Goal: Task Accomplishment & Management: Use online tool/utility

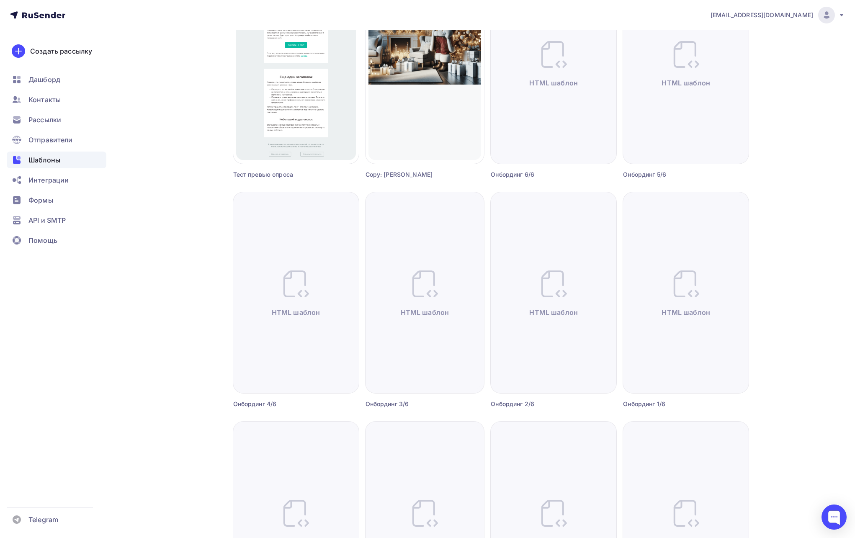
scroll to position [1538, 0]
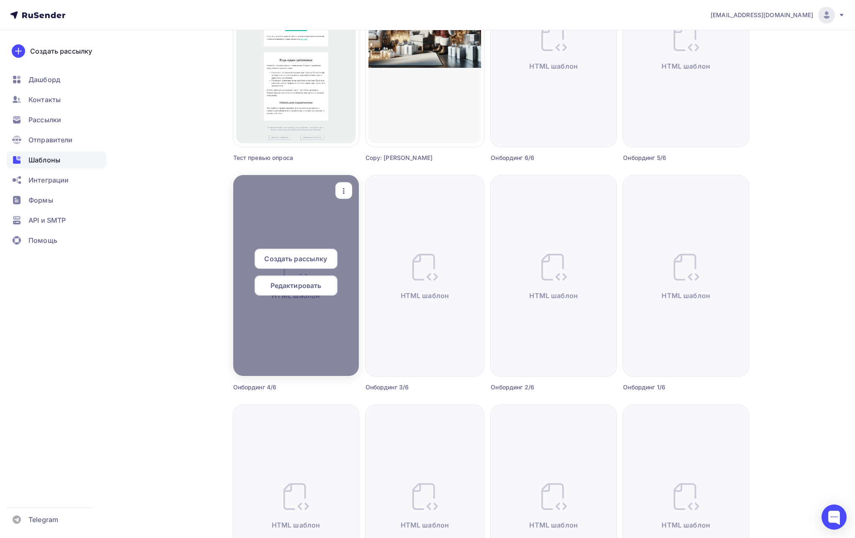
click at [314, 284] on span "Редактировать" at bounding box center [296, 286] width 51 height 10
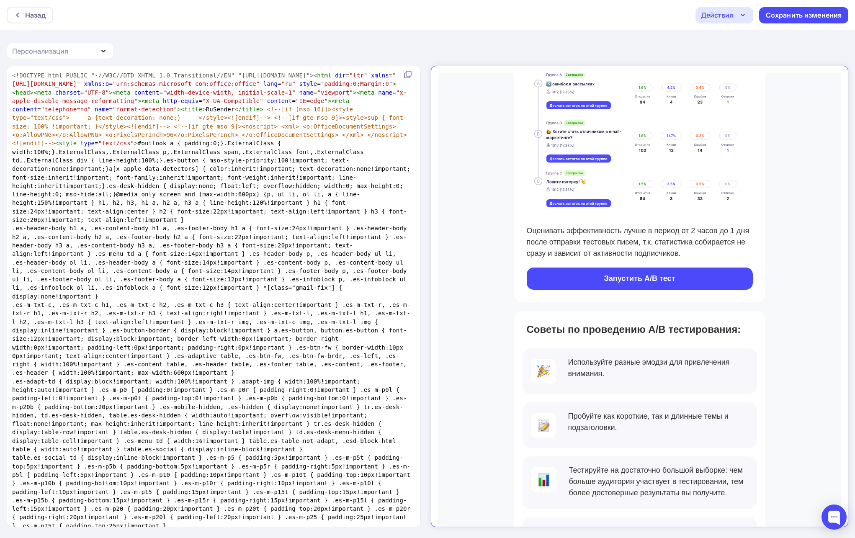
scroll to position [1868, 0]
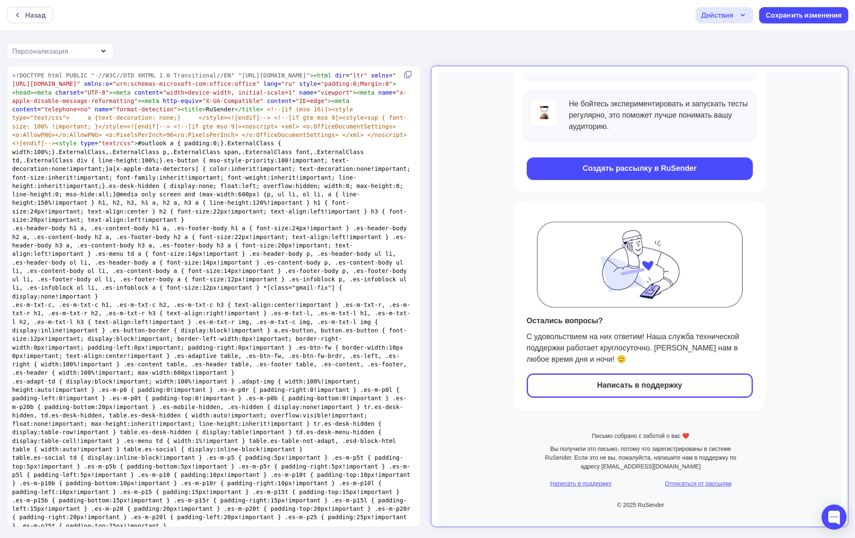
click at [214, 127] on span "<!--[if gte mso 9]><style>sup { font-size: 100% !important; }</style><![endif]-…" at bounding box center [209, 121] width 395 height 15
type textarea "<!DOCTYPE html PUBLIC "-//W3C//DTD XHTML 1.0 Transitional//EN" "[URL][DOMAIN_NA…"
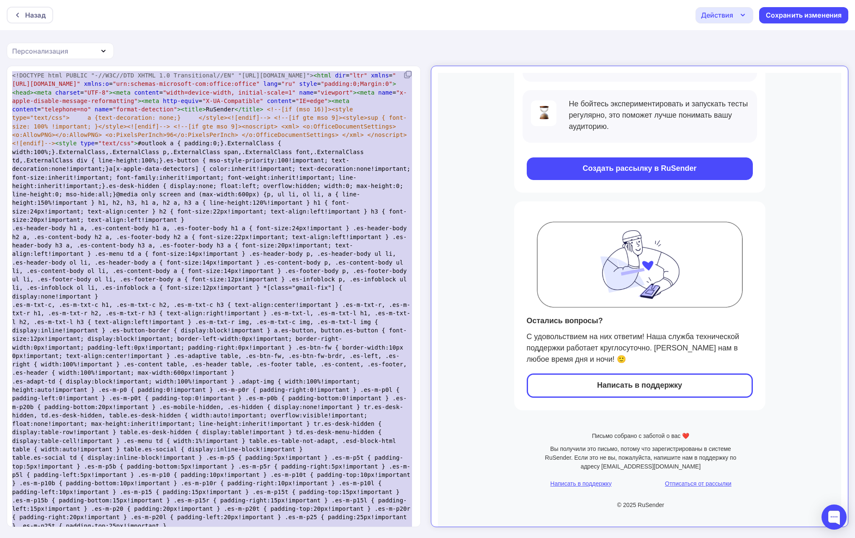
paste textarea
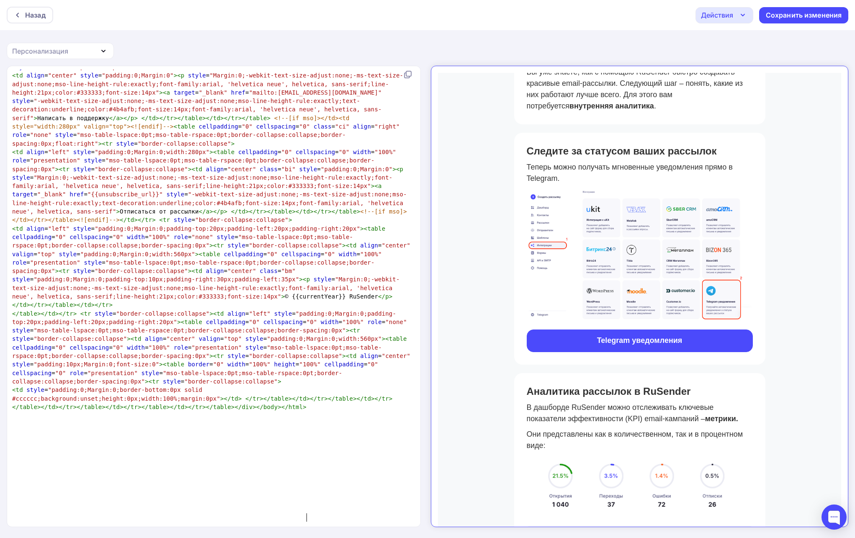
scroll to position [0, 0]
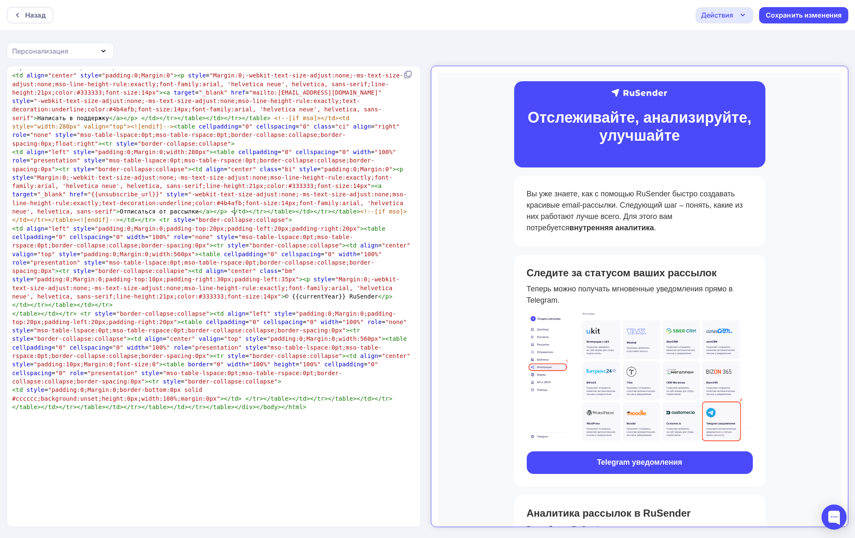
click at [235, 121] on span ""-webkit-text-size-adjust:none;-ms-text-size-adjust:none;mso-line-height-rule:e…" at bounding box center [197, 110] width 370 height 24
type textarea "<!DOCTYPE html PUBLIC "-//W3C//DTD XHTML 1.0 Transitional//EN" "[URL][DOMAIN_NA…"
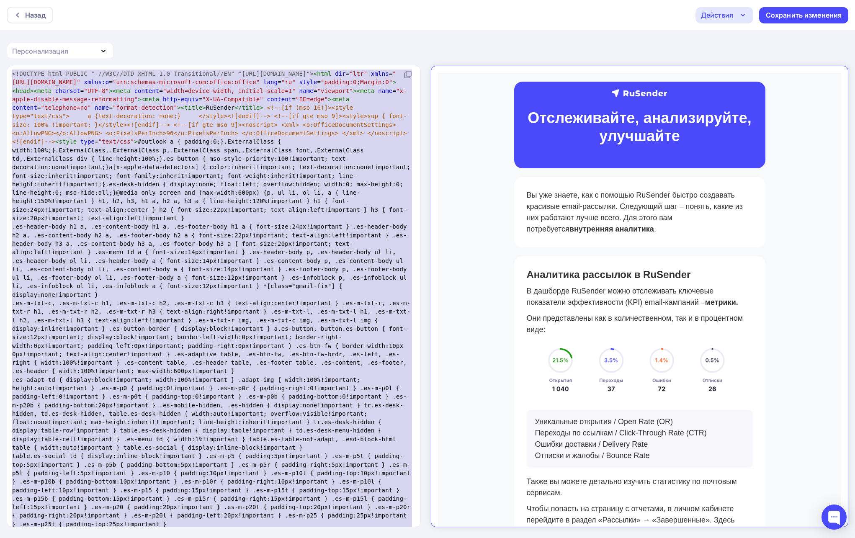
click at [359, 217] on span "<![endif]--> < style type = "text/css" > #outlook a { padding:0;}.ExternalClass…" at bounding box center [213, 179] width 402 height 83
type textarea "<!DOCTYPE html PUBLIC "-//W3C//DTD XHTML 1.0 Transitional//EN" "[URL][DOMAIN_NA…"
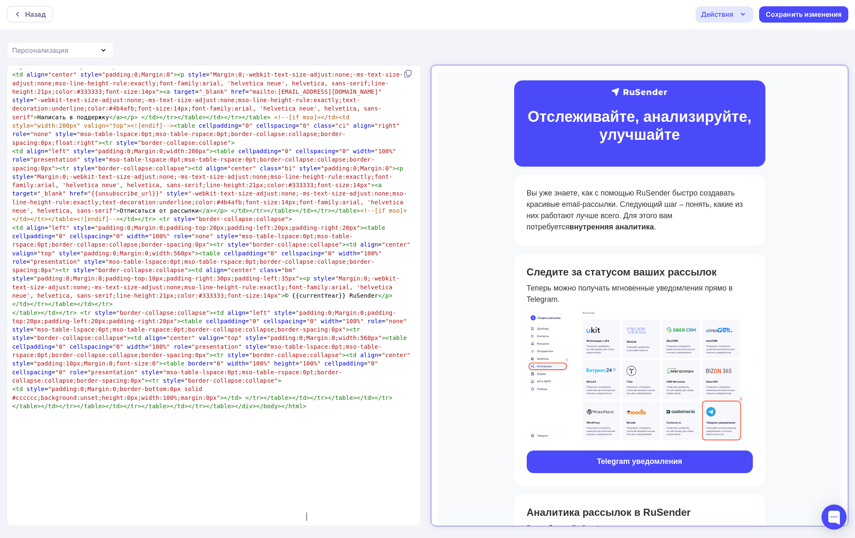
click at [743, 16] on icon "button" at bounding box center [743, 14] width 10 height 10
click at [737, 36] on div "Отправить тестовое письмо" at bounding box center [770, 39] width 96 height 10
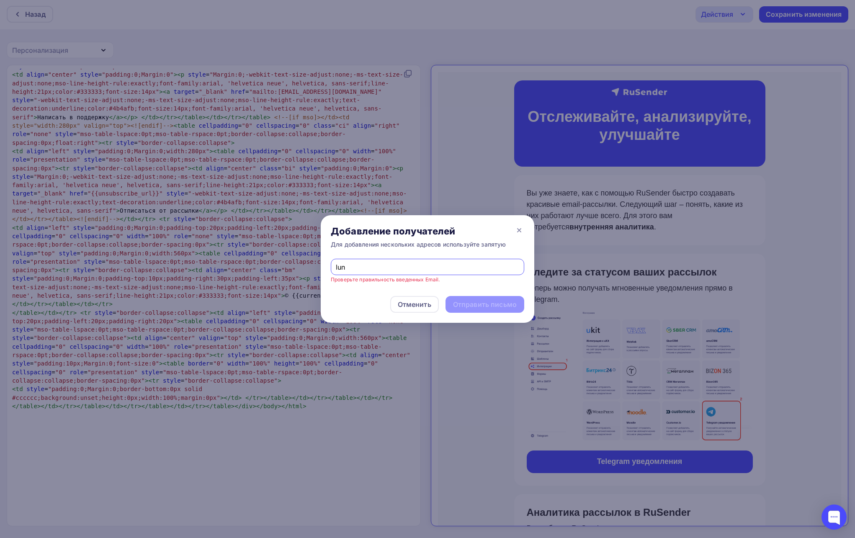
type input "[EMAIL_ADDRESS][DOMAIN_NAME]"
click at [463, 300] on div "Отправить письмо" at bounding box center [485, 305] width 64 height 10
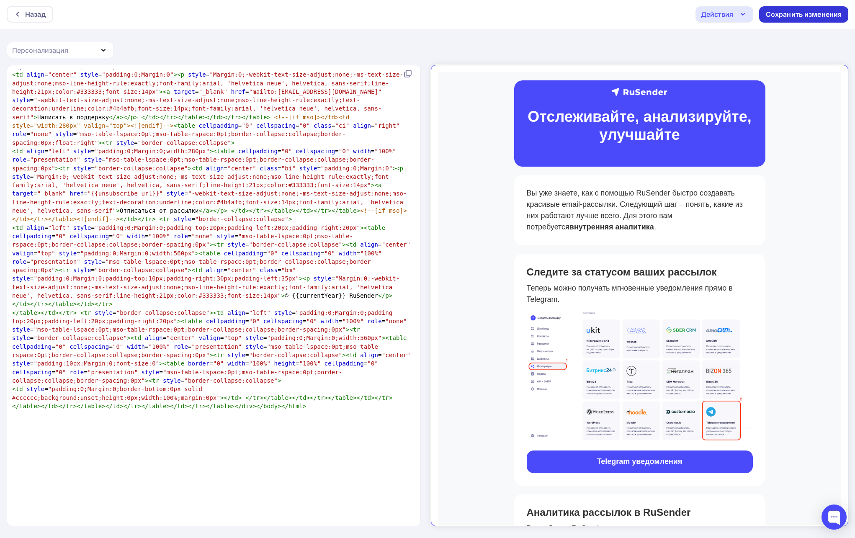
click at [813, 17] on div "Сохранить изменения" at bounding box center [804, 15] width 76 height 10
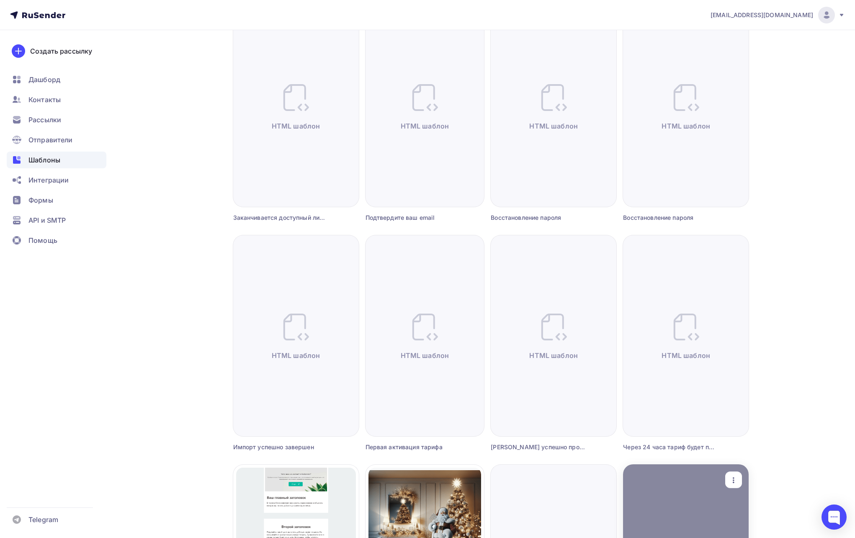
scroll to position [1258, 0]
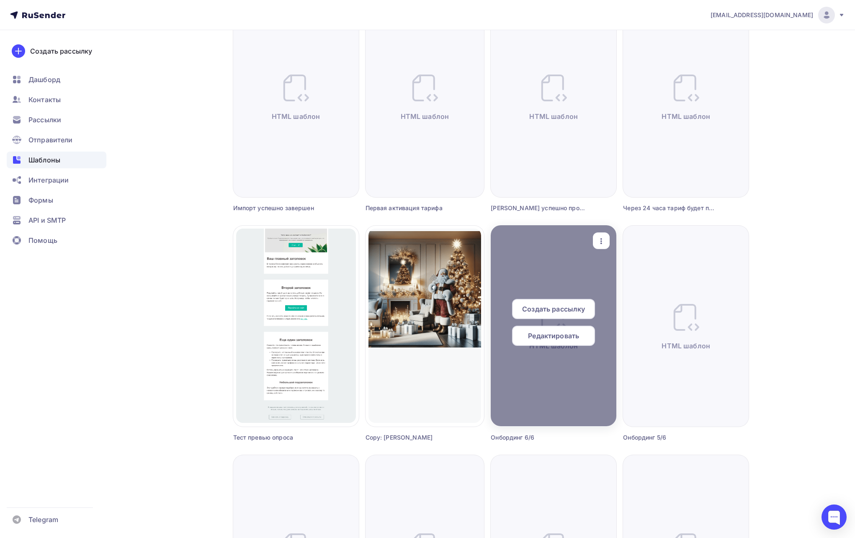
click at [544, 334] on span "Редактировать" at bounding box center [553, 336] width 51 height 10
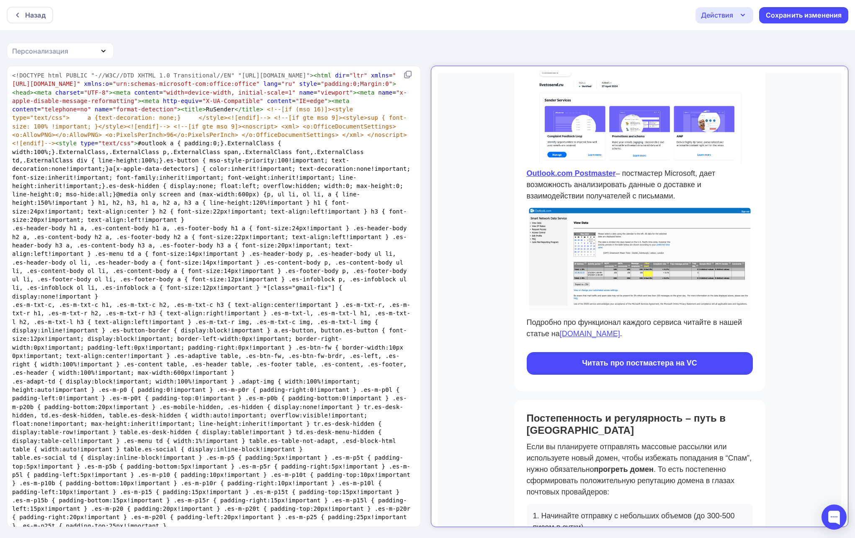
scroll to position [485, 0]
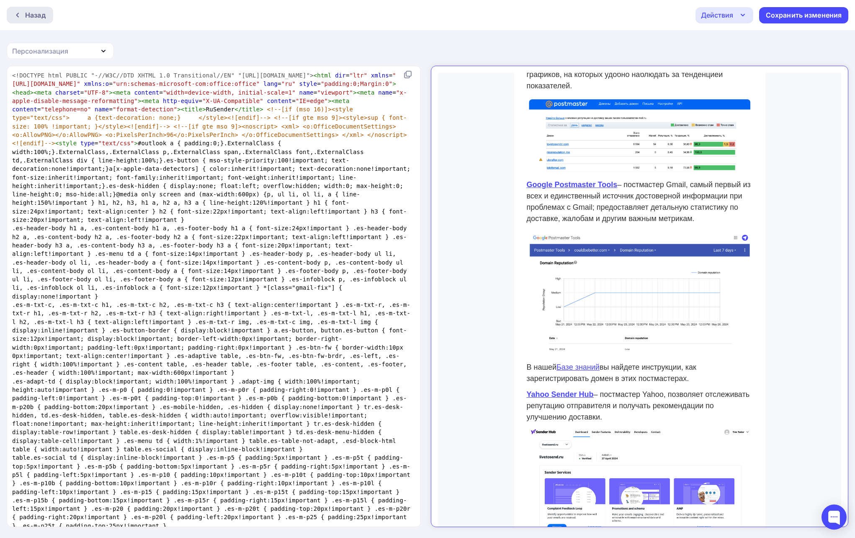
click at [29, 16] on div "Назад" at bounding box center [35, 15] width 21 height 10
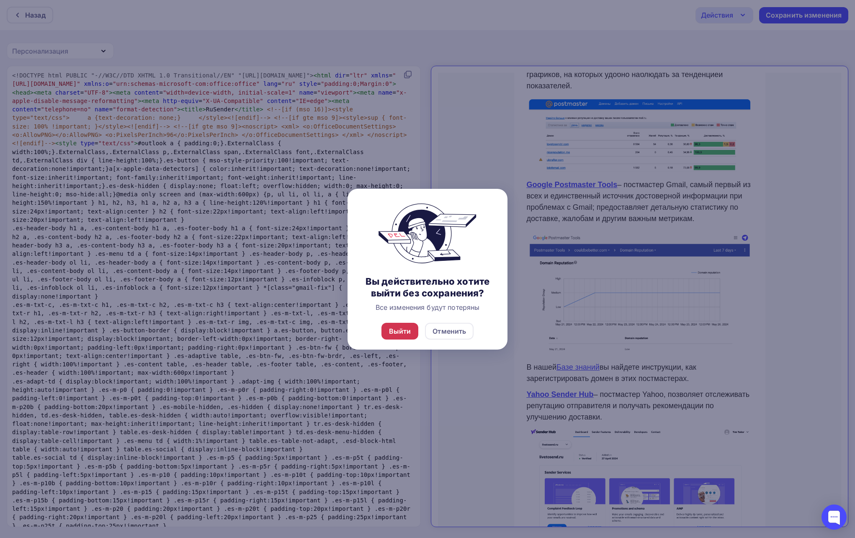
click at [413, 329] on div "Выйти" at bounding box center [400, 331] width 37 height 17
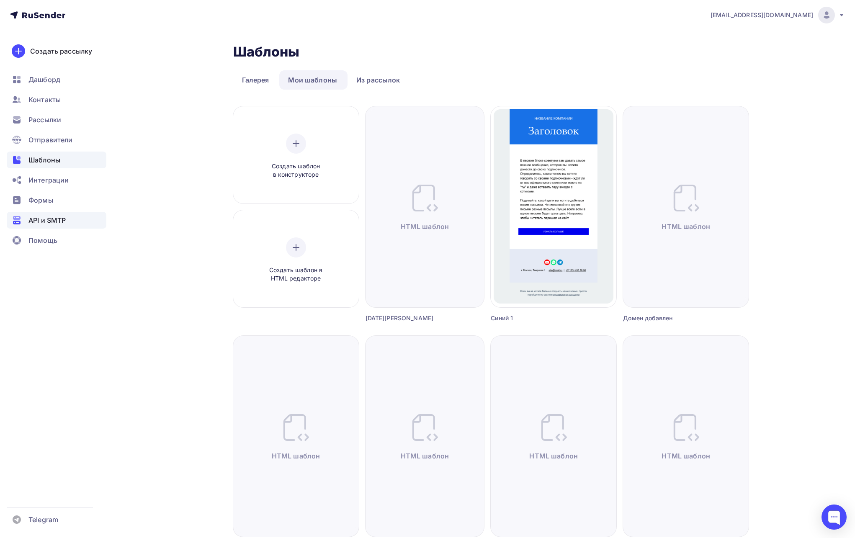
click at [52, 220] on span "API и SMTP" at bounding box center [46, 220] width 37 height 10
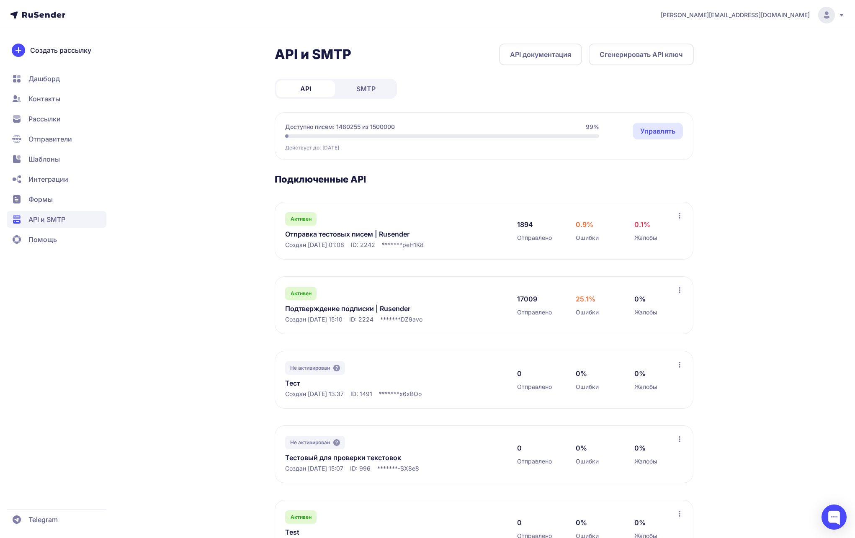
click at [380, 233] on link "Отправка тестовых писем | Rusender" at bounding box center [371, 234] width 172 height 10
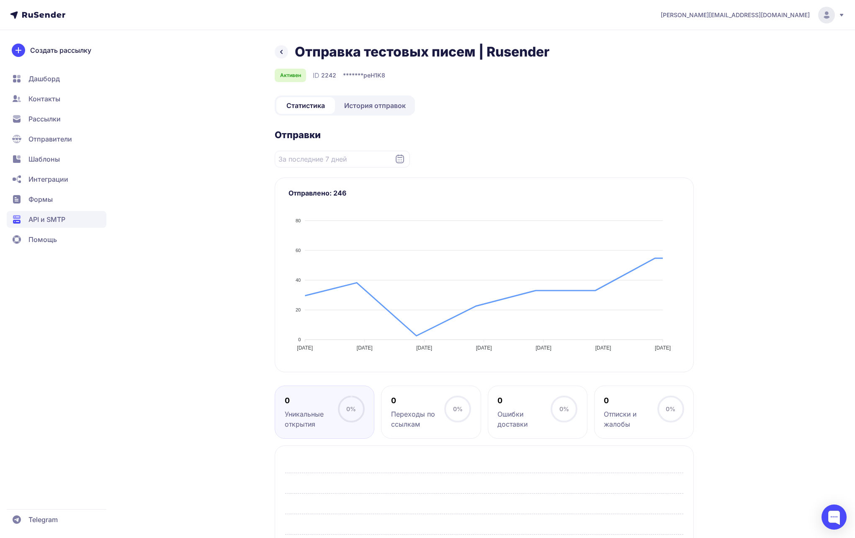
click at [287, 50] on link at bounding box center [281, 51] width 13 height 13
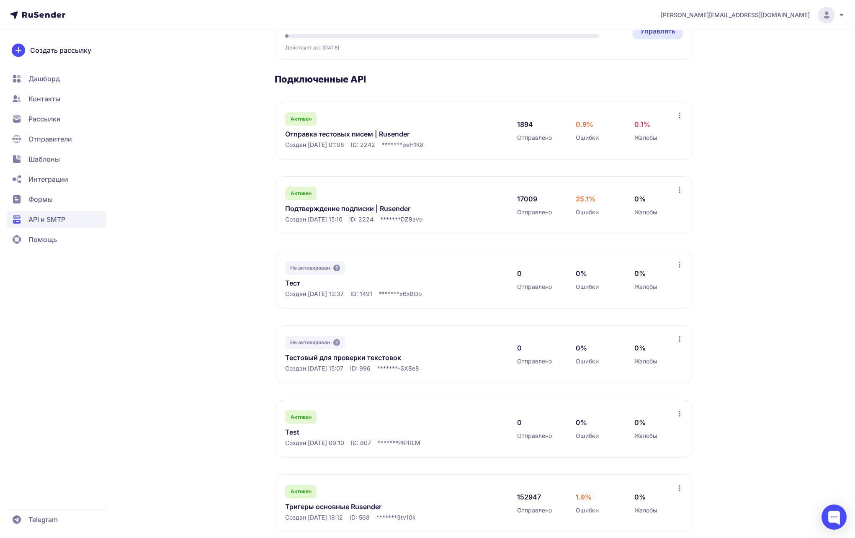
scroll to position [114, 0]
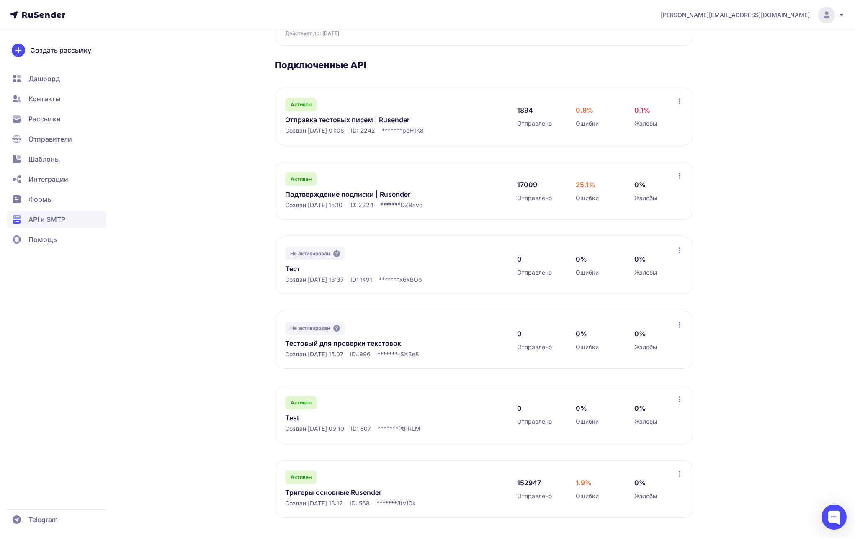
click at [350, 491] on link "Тригеры основные Rusender" at bounding box center [371, 493] width 172 height 10
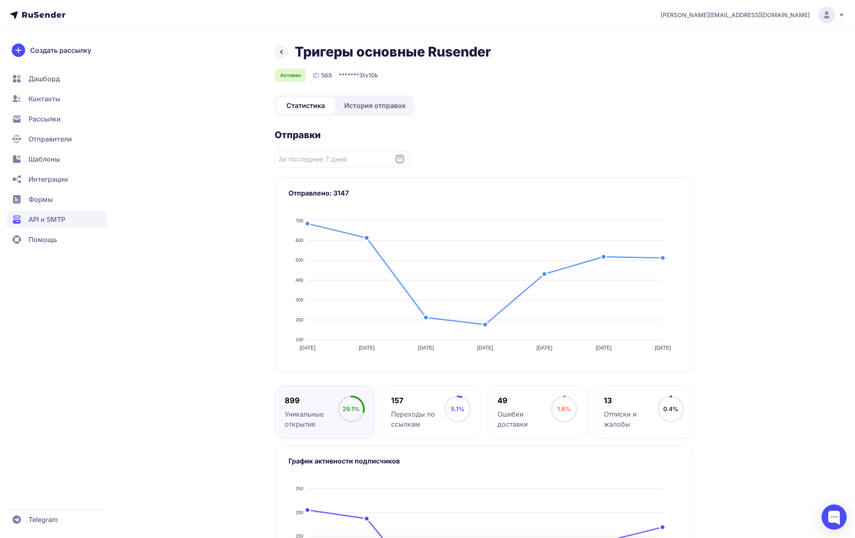
click at [371, 108] on span "История отправок" at bounding box center [375, 106] width 62 height 10
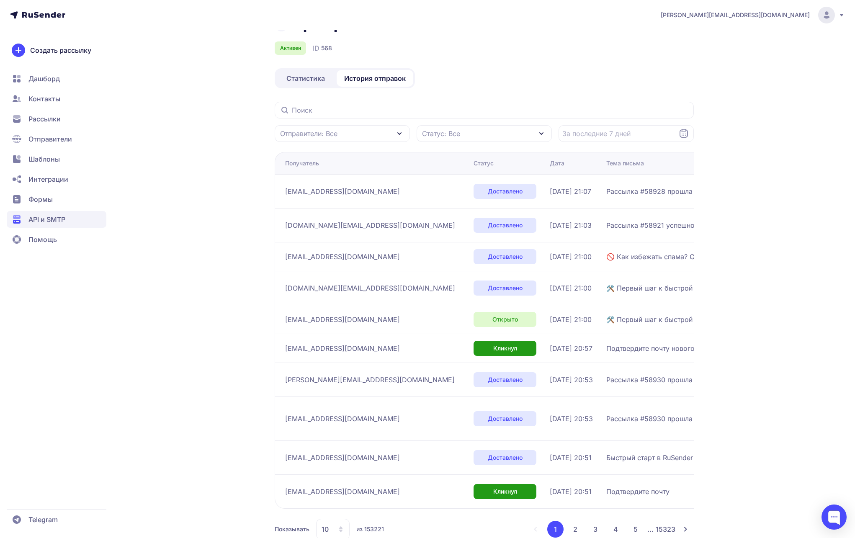
scroll to position [59, 0]
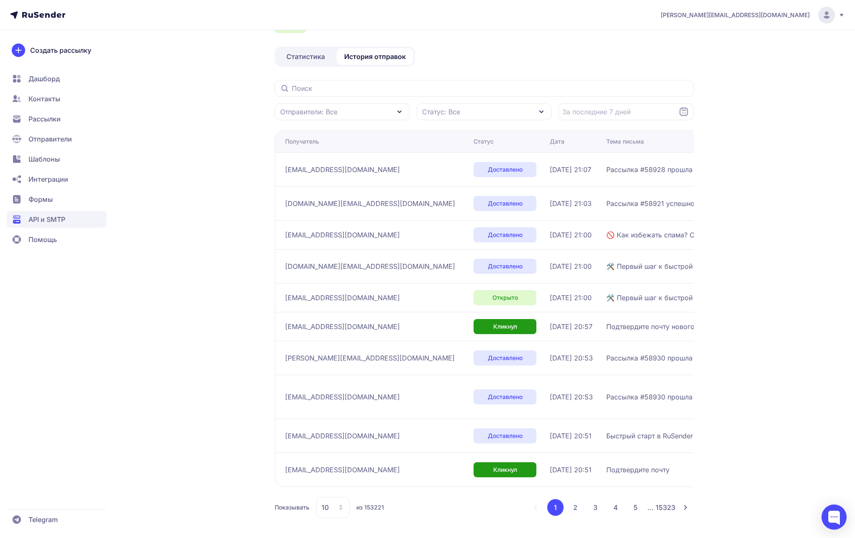
click at [338, 507] on icon at bounding box center [341, 507] width 7 height 7
click at [337, 449] on span "20" at bounding box center [367, 447] width 90 height 17
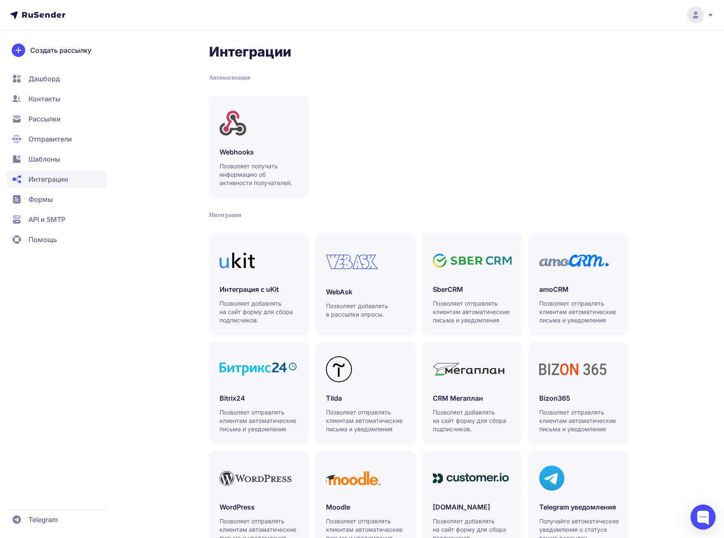
scroll to position [38, 0]
